Goal: Submit feedback/report problem: Submit feedback/report problem

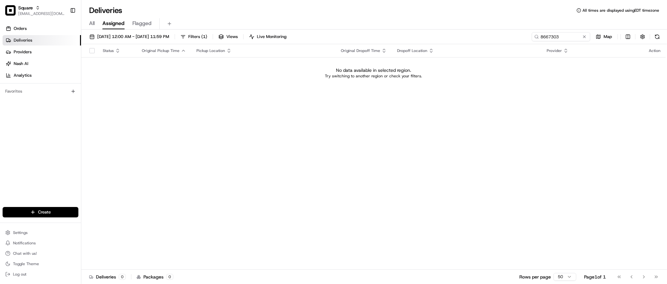
click at [559, 114] on div "Status Original Pickup Time Pickup Location Original Dropoff Time Dropoff Locat…" at bounding box center [373, 157] width 584 height 226
click at [561, 33] on input "8667303" at bounding box center [551, 36] width 78 height 9
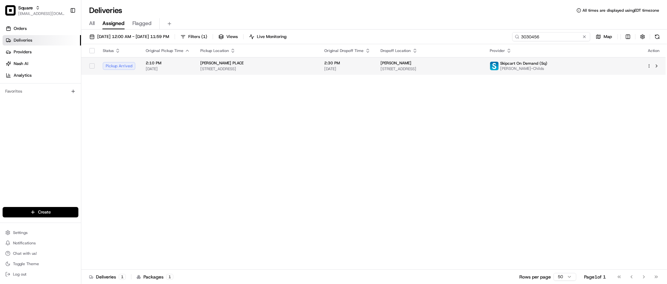
type input "3030456"
click at [444, 72] on td "Scarlett Lossia 1779 Heron Ridge Dr, Bloomfield Hills, MI 48302, USA" at bounding box center [429, 66] width 109 height 18
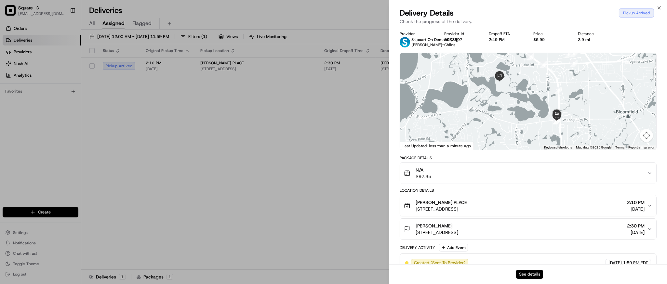
click at [528, 273] on button "See details" at bounding box center [529, 274] width 27 height 9
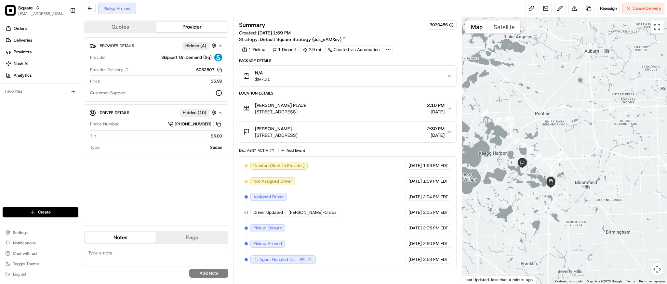
click at [557, 198] on div at bounding box center [564, 150] width 205 height 267
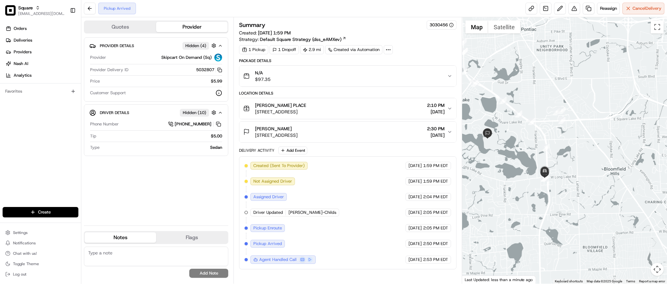
click at [557, 198] on div at bounding box center [564, 150] width 205 height 267
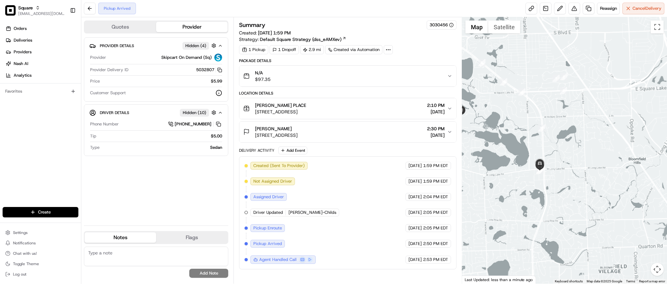
click at [557, 198] on div at bounding box center [564, 150] width 205 height 267
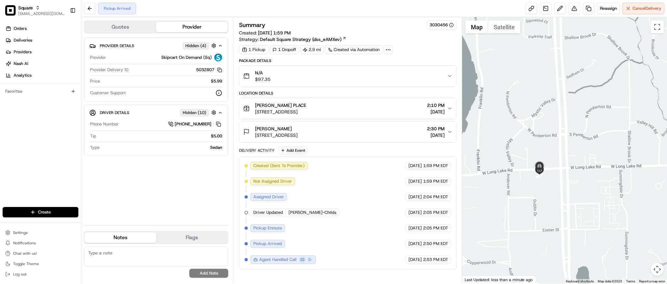
drag, startPoint x: 522, startPoint y: 158, endPoint x: 583, endPoint y: 198, distance: 72.9
click at [583, 198] on div at bounding box center [564, 150] width 205 height 267
click at [552, 190] on div at bounding box center [564, 150] width 205 height 267
click at [381, 131] on div "[PERSON_NAME] [STREET_ADDRESS] 2:30 PM [DATE]" at bounding box center [345, 131] width 204 height 13
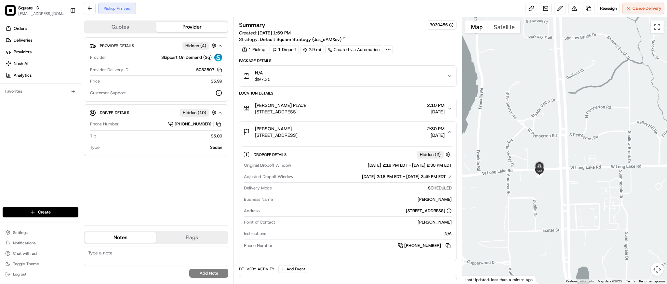
click at [381, 131] on div "[PERSON_NAME] [STREET_ADDRESS] 2:30 PM [DATE]" at bounding box center [345, 131] width 204 height 13
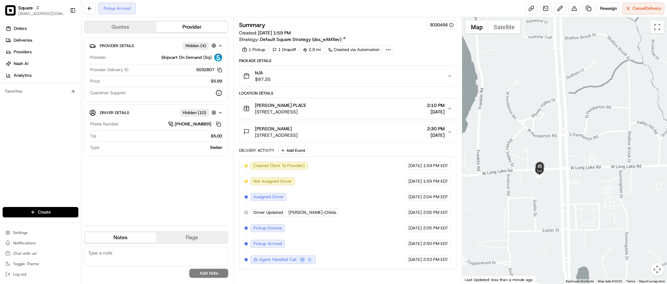
click at [569, 74] on div at bounding box center [564, 150] width 205 height 267
click at [564, 168] on div at bounding box center [564, 150] width 205 height 267
click at [139, 265] on textarea at bounding box center [156, 257] width 144 height 20
paste textarea "**Caller Information: merchant **Reason for Call: already past the dropoff time…"
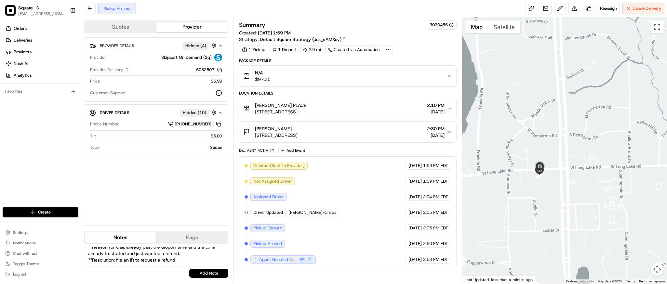
type textarea "**Caller Information: merchant **Reason for Call: already past the dropoff time…"
click at [215, 270] on button "Add Note" at bounding box center [208, 273] width 39 height 9
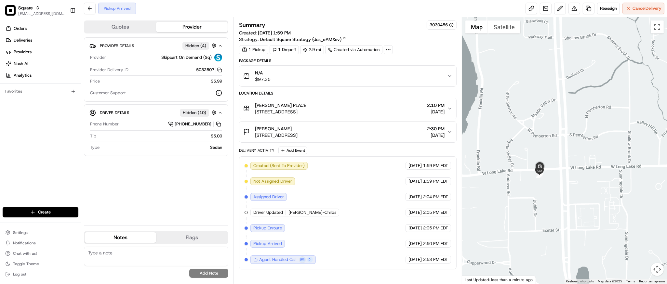
scroll to position [0, 0]
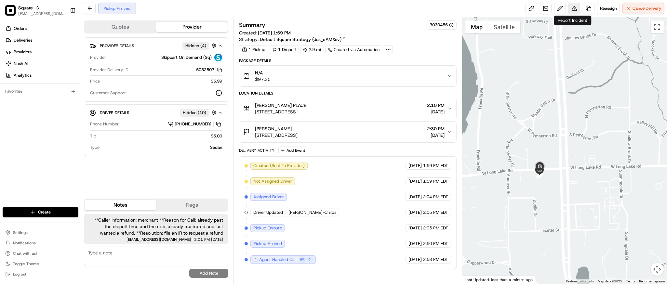
click at [573, 7] on button at bounding box center [574, 9] width 12 height 12
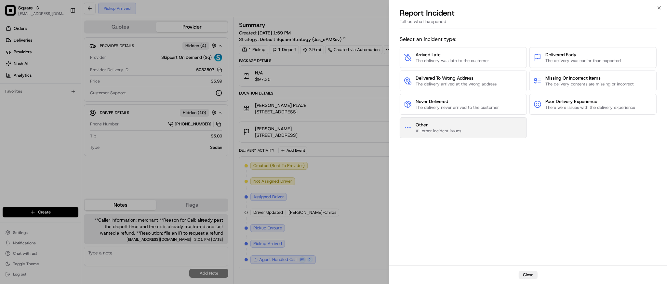
click at [459, 133] on span "All other incident issues" at bounding box center [438, 131] width 46 height 6
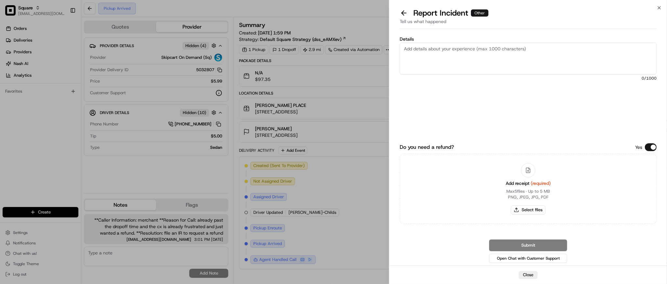
click at [653, 148] on button "Do you need a refund?" at bounding box center [651, 147] width 12 height 8
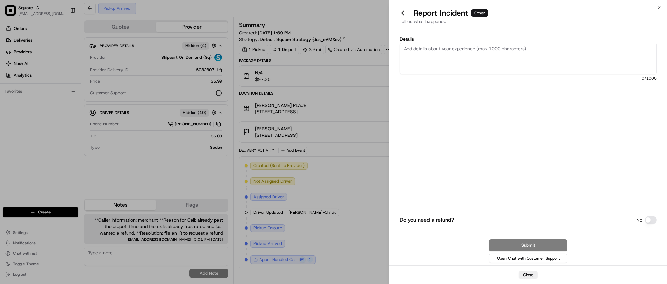
click at [461, 57] on textarea "Details" at bounding box center [528, 59] width 257 height 32
paste textarea "already past the dropoff time and the cx is already frustrated and just wanted …"
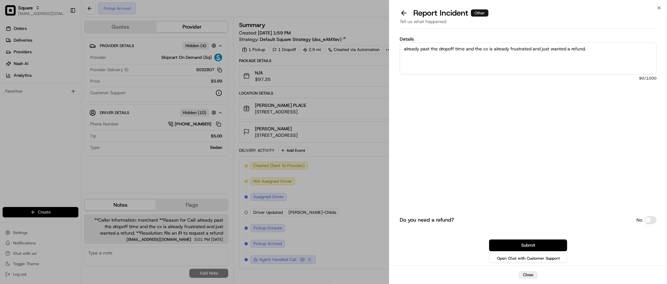
click at [605, 52] on textarea "already past the dropoff time and the cx is already frustrated and just wanted …" at bounding box center [528, 59] width 257 height 32
click at [604, 49] on textarea "already past the dropoff time and the cx is already frustrated and just wanted …" at bounding box center [528, 59] width 257 height 32
type textarea "already past the dropoff time and the cx is already frustrated and just wanted …"
click at [516, 243] on button "Submit" at bounding box center [528, 246] width 78 height 12
